Goal: Task Accomplishment & Management: Use online tool/utility

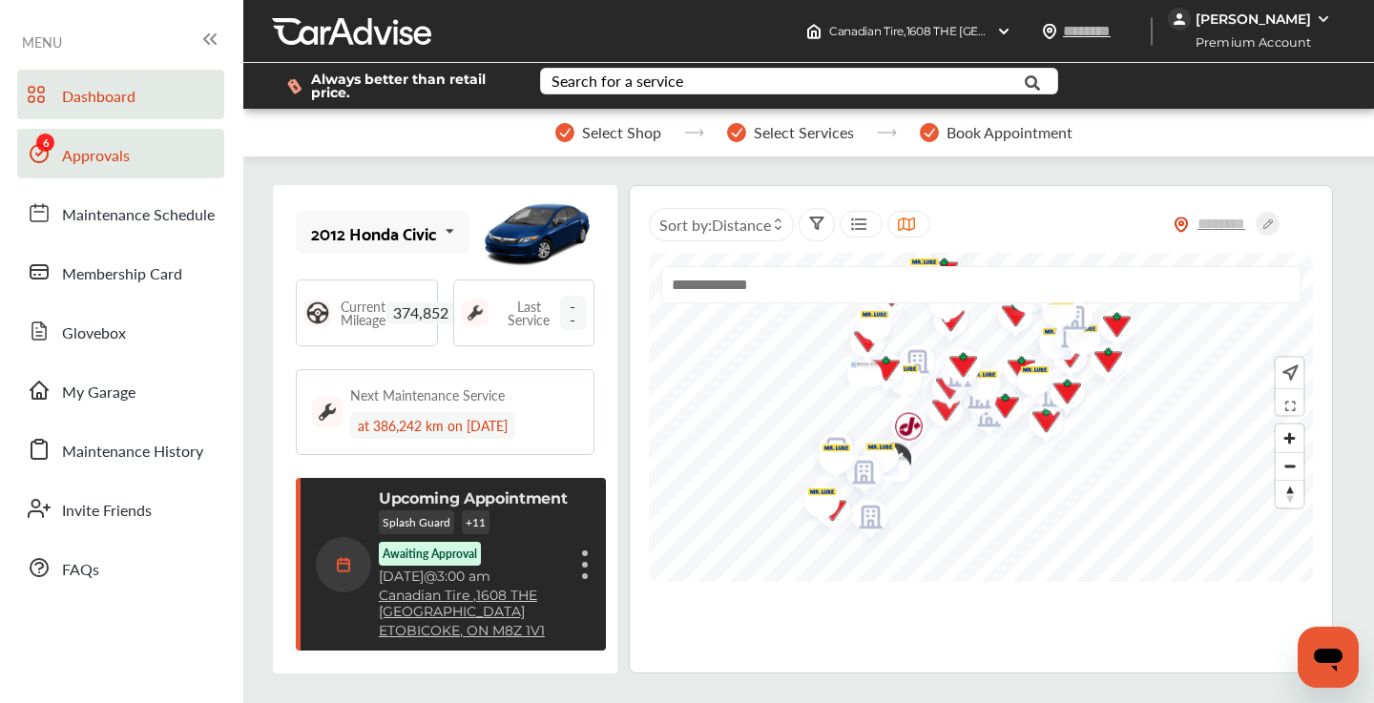
click at [122, 155] on span "Approvals" at bounding box center [96, 156] width 68 height 25
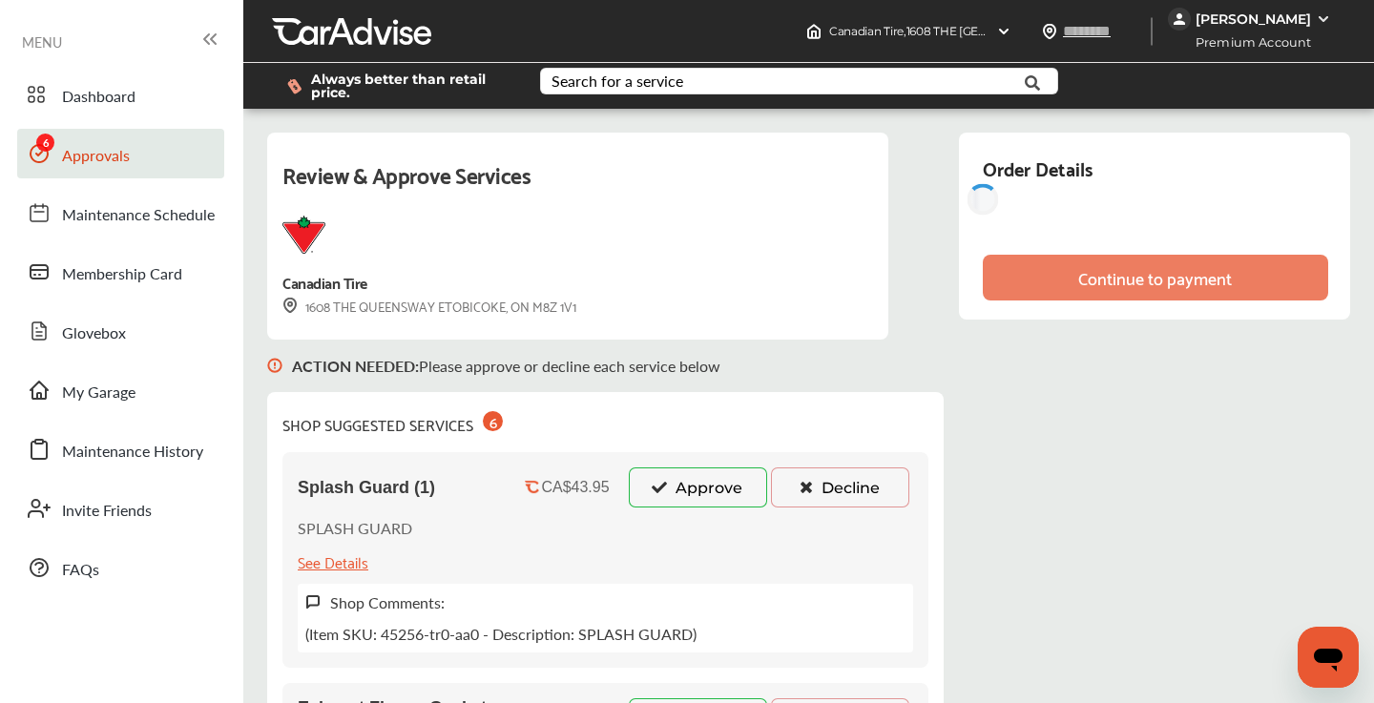
click at [727, 485] on button "Approve" at bounding box center [698, 487] width 138 height 40
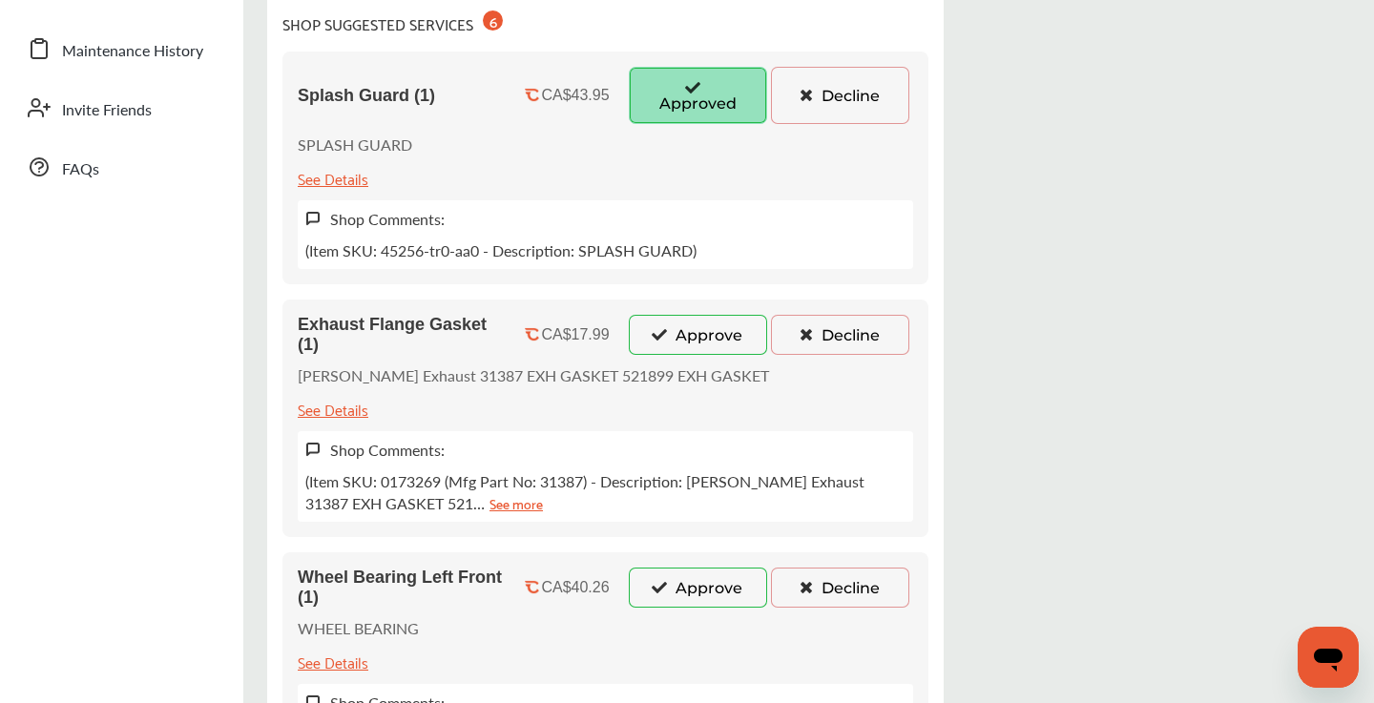
scroll to position [407, 0]
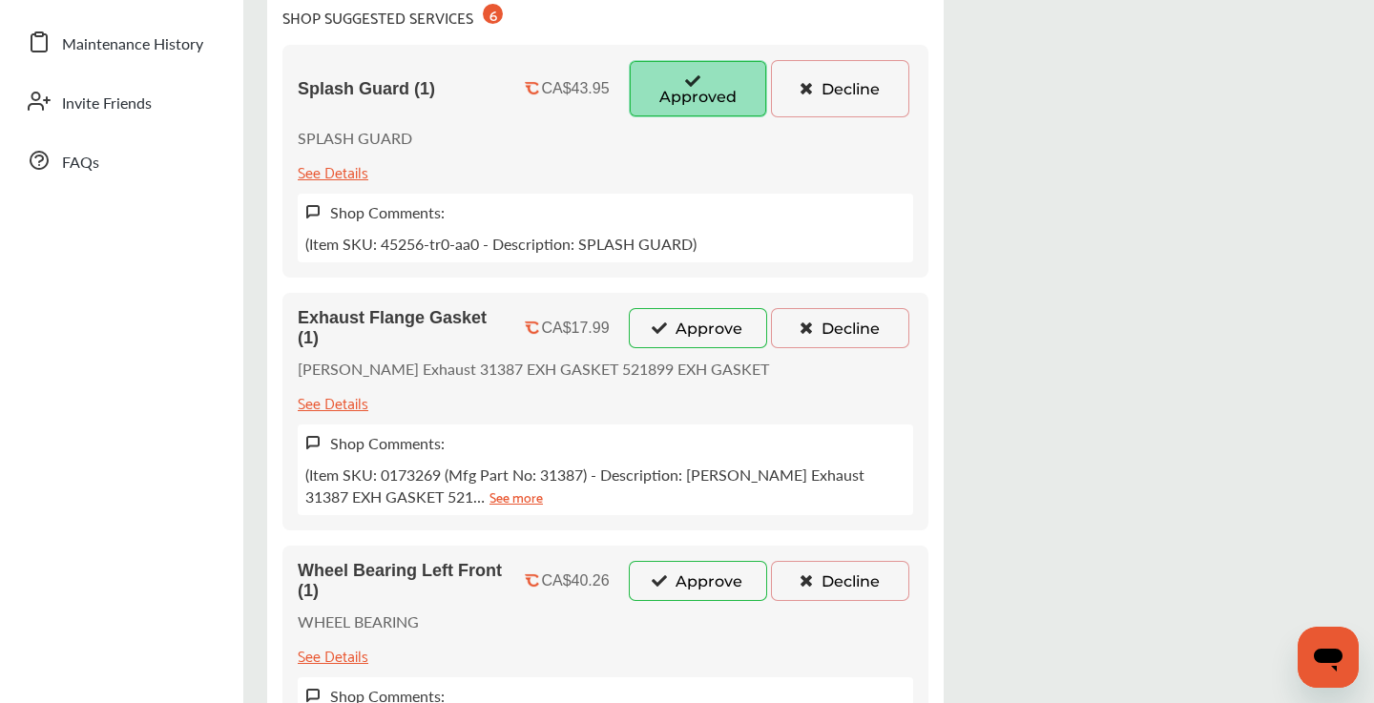
click at [705, 332] on button "Approve" at bounding box center [698, 328] width 138 height 40
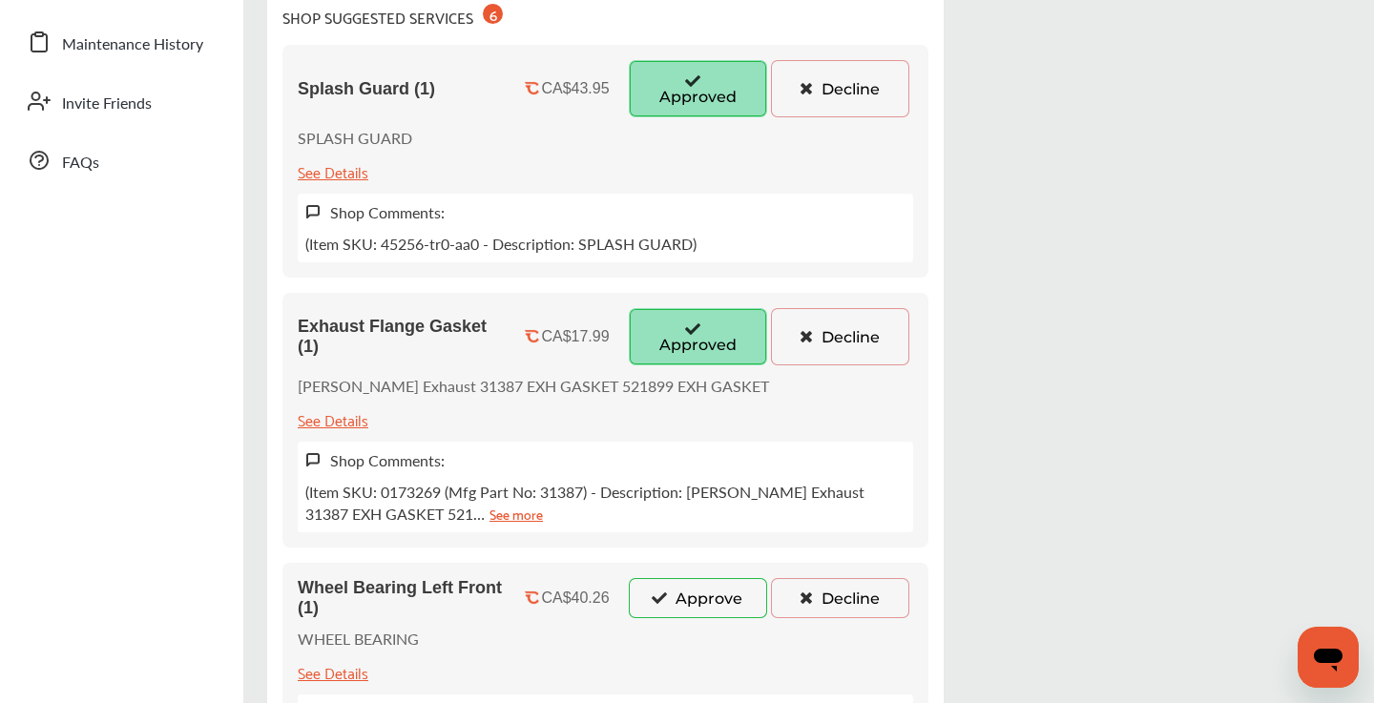
click at [695, 598] on button "Approve" at bounding box center [698, 598] width 138 height 40
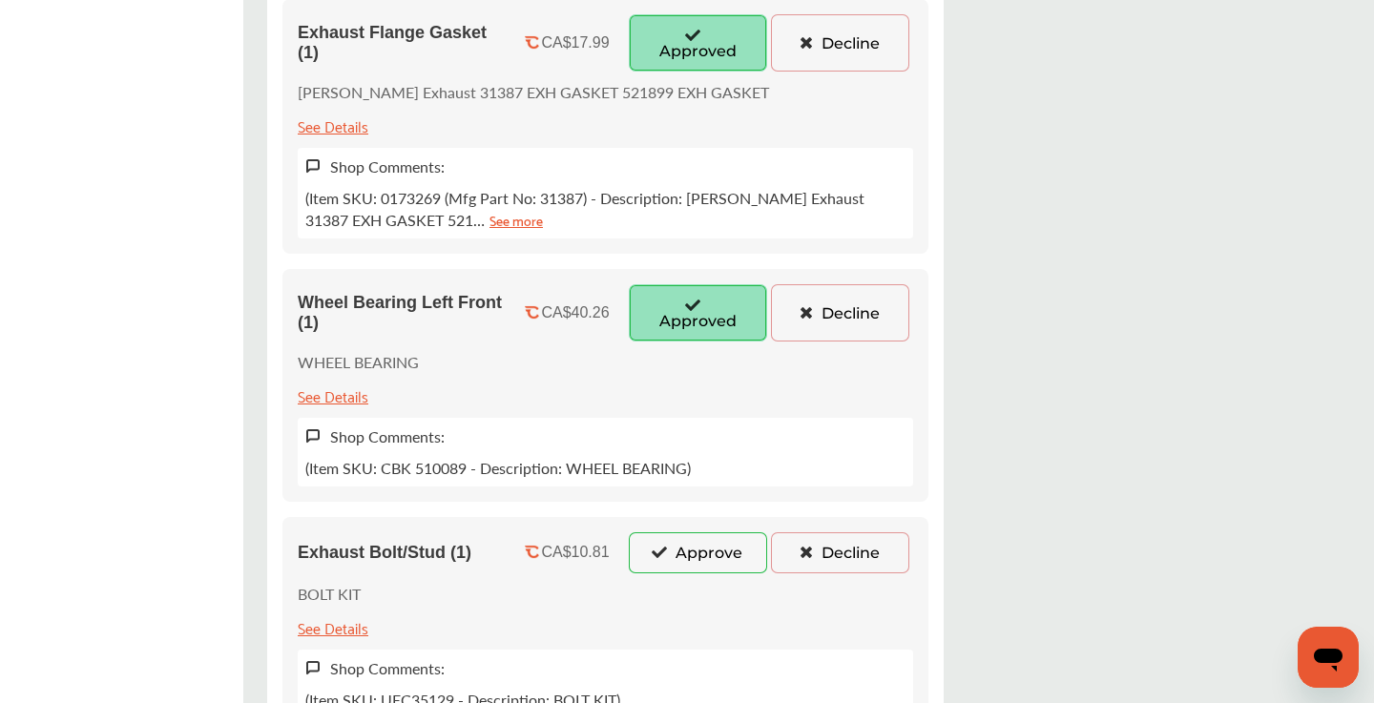
click at [697, 557] on button "Approve" at bounding box center [698, 552] width 138 height 40
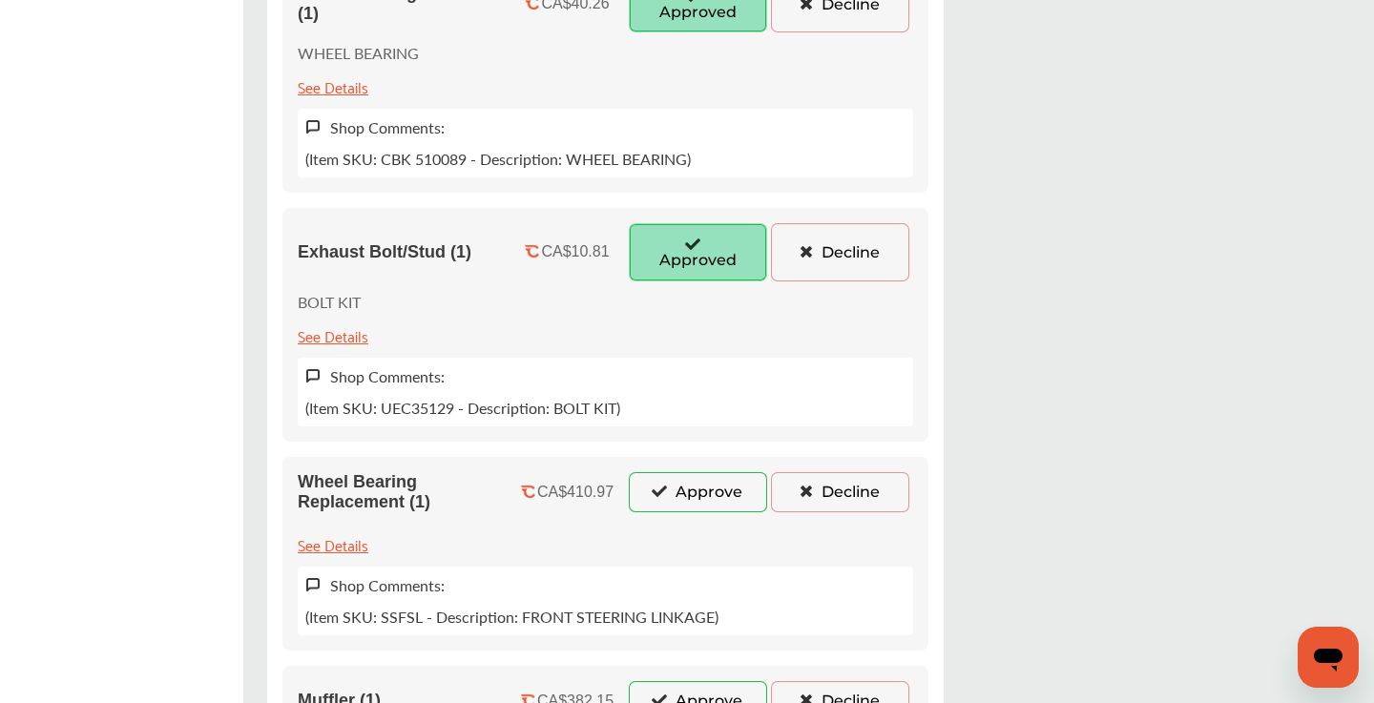
click at [703, 506] on button "Approve" at bounding box center [698, 492] width 138 height 40
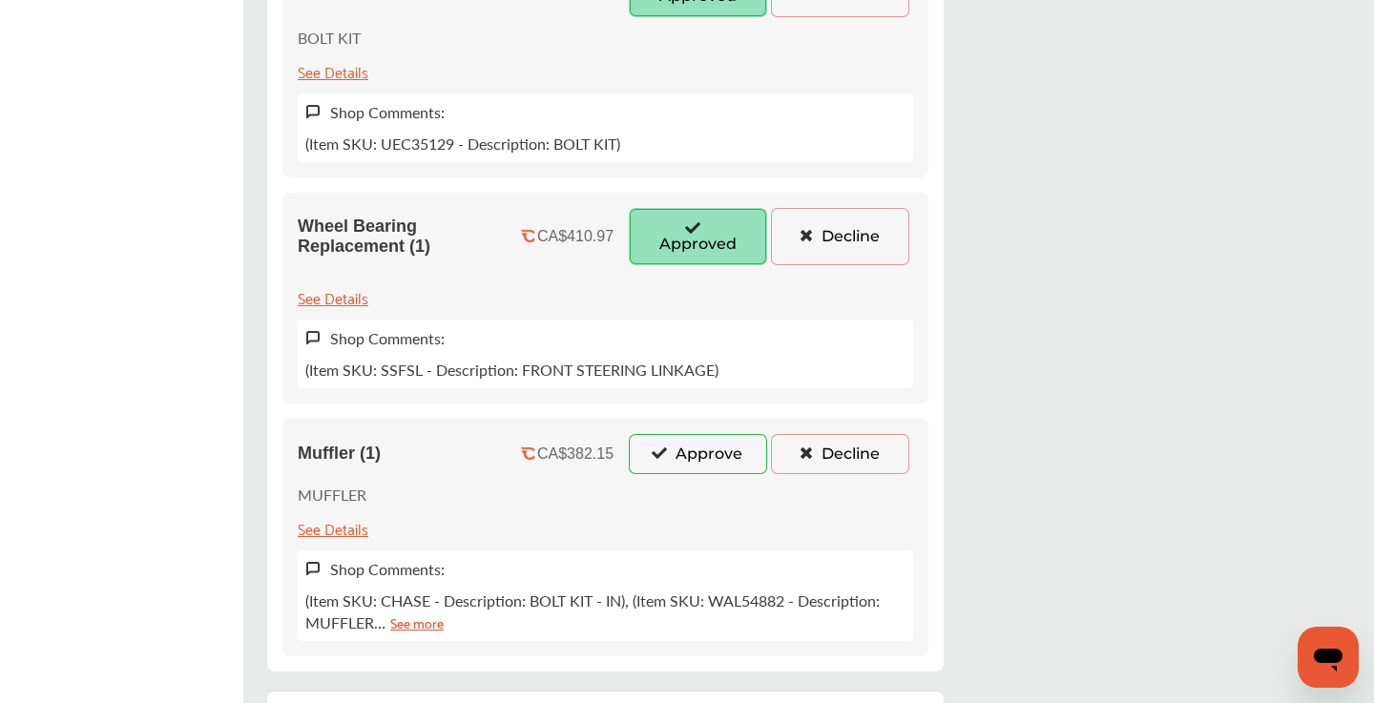
click at [704, 449] on button "Approve" at bounding box center [698, 454] width 138 height 40
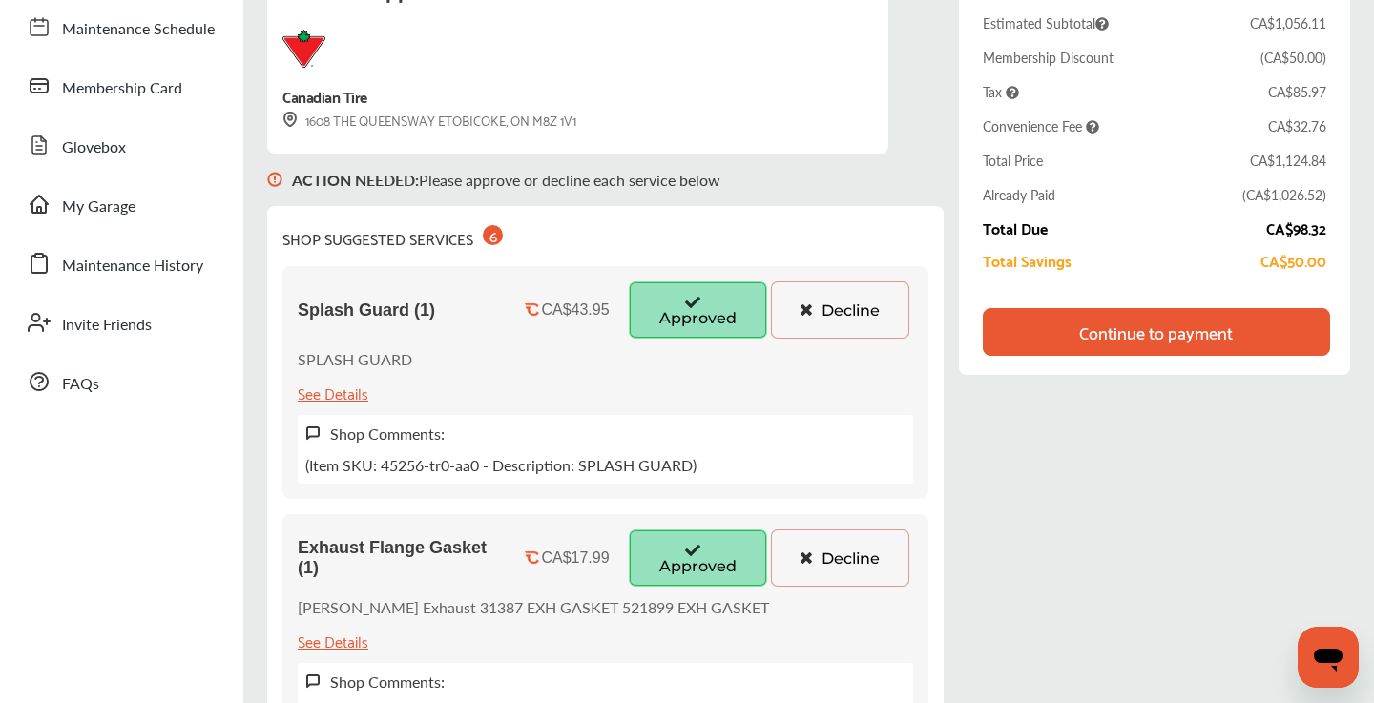
scroll to position [183, 0]
